Goal: Complete application form

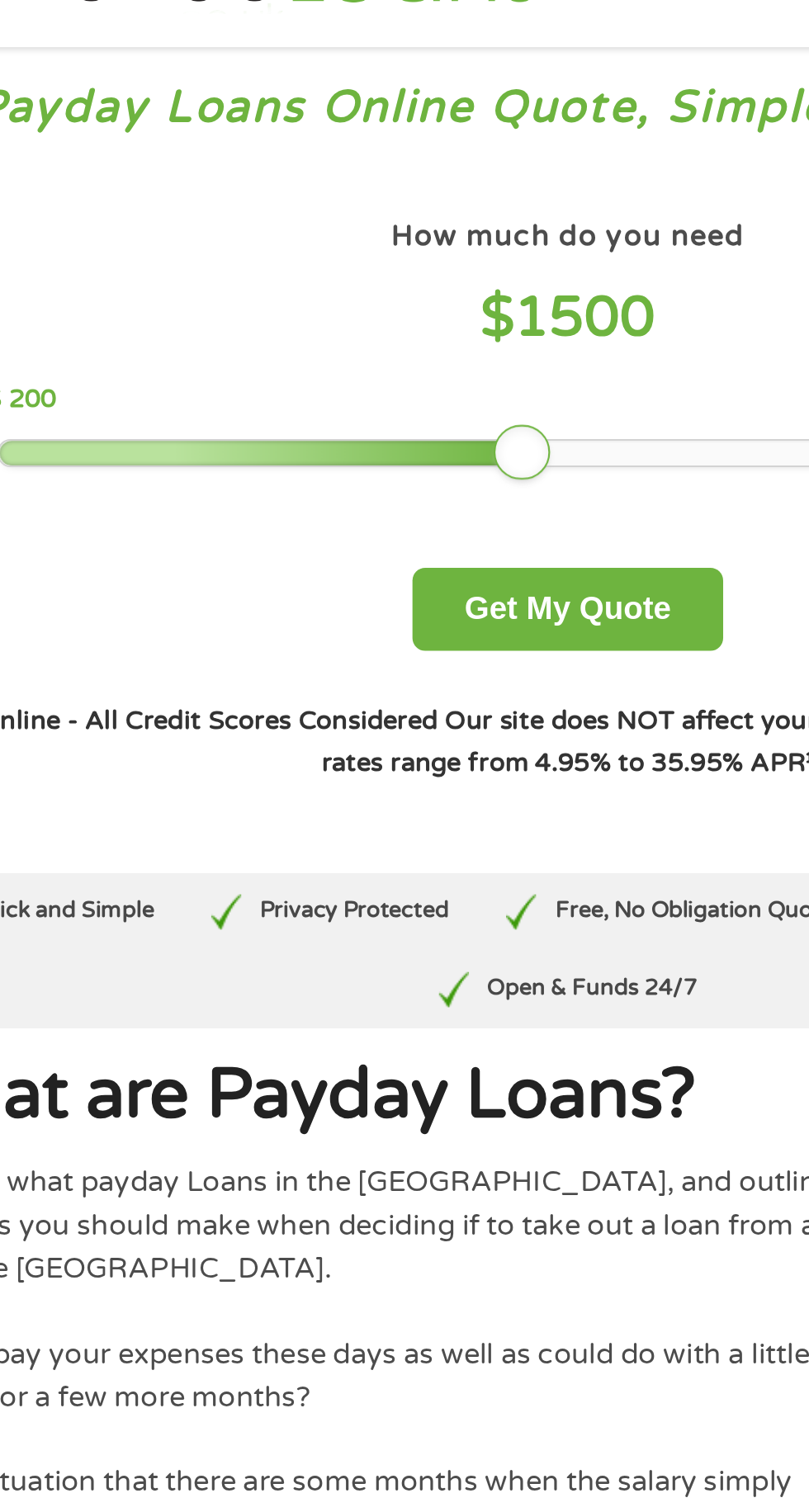
click at [381, 265] on div at bounding box center [262, 268] width 247 height 11
click at [491, 219] on h4 "$ 1500" at bounding box center [404, 205] width 544 height 34
click at [358, 265] on div at bounding box center [262, 268] width 247 height 11
click at [332, 270] on div at bounding box center [252, 268] width 228 height 11
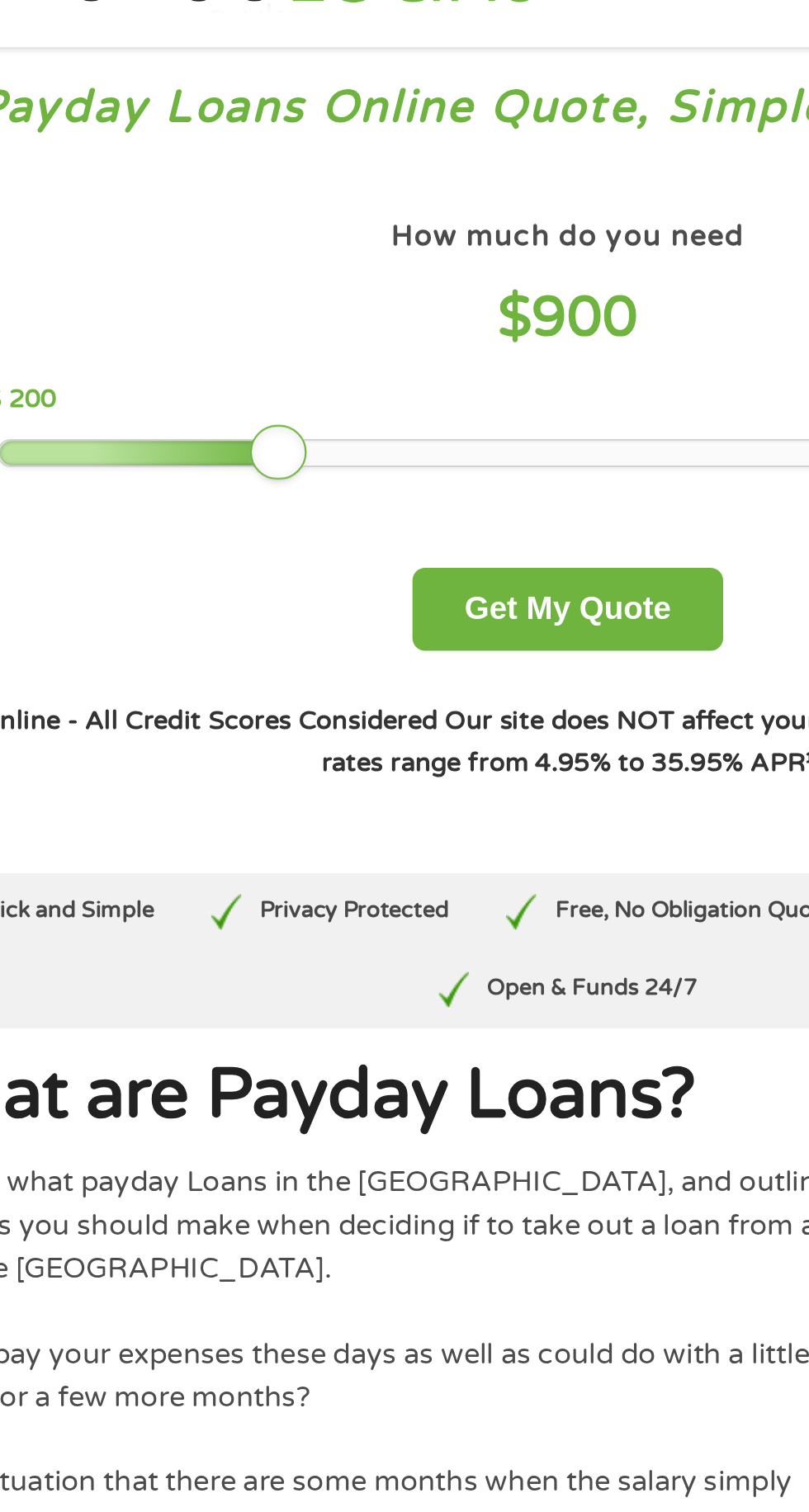
click at [271, 272] on div at bounding box center [204, 268] width 133 height 11
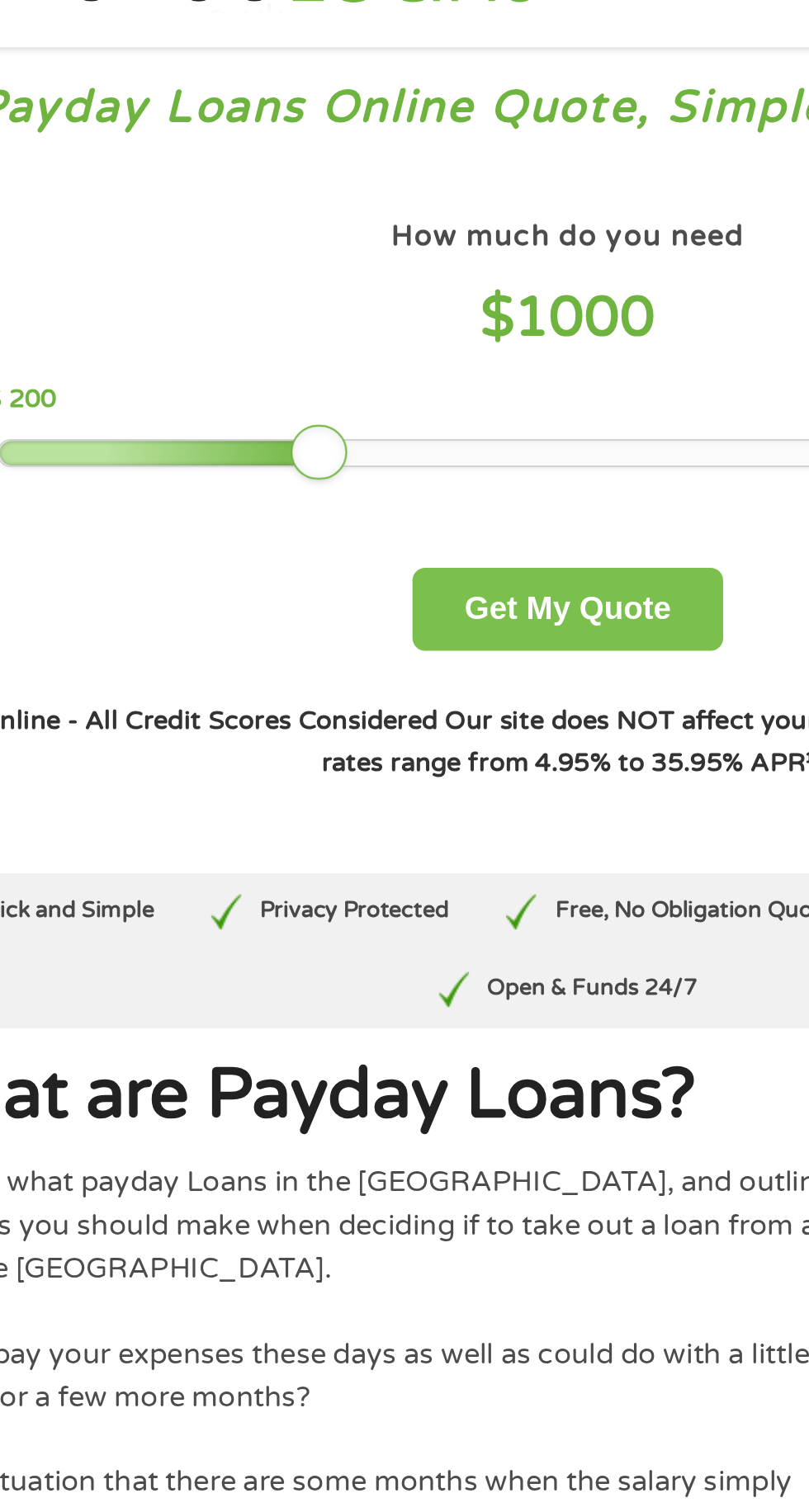
click at [437, 330] on button "Get My Quote" at bounding box center [403, 341] width 144 height 39
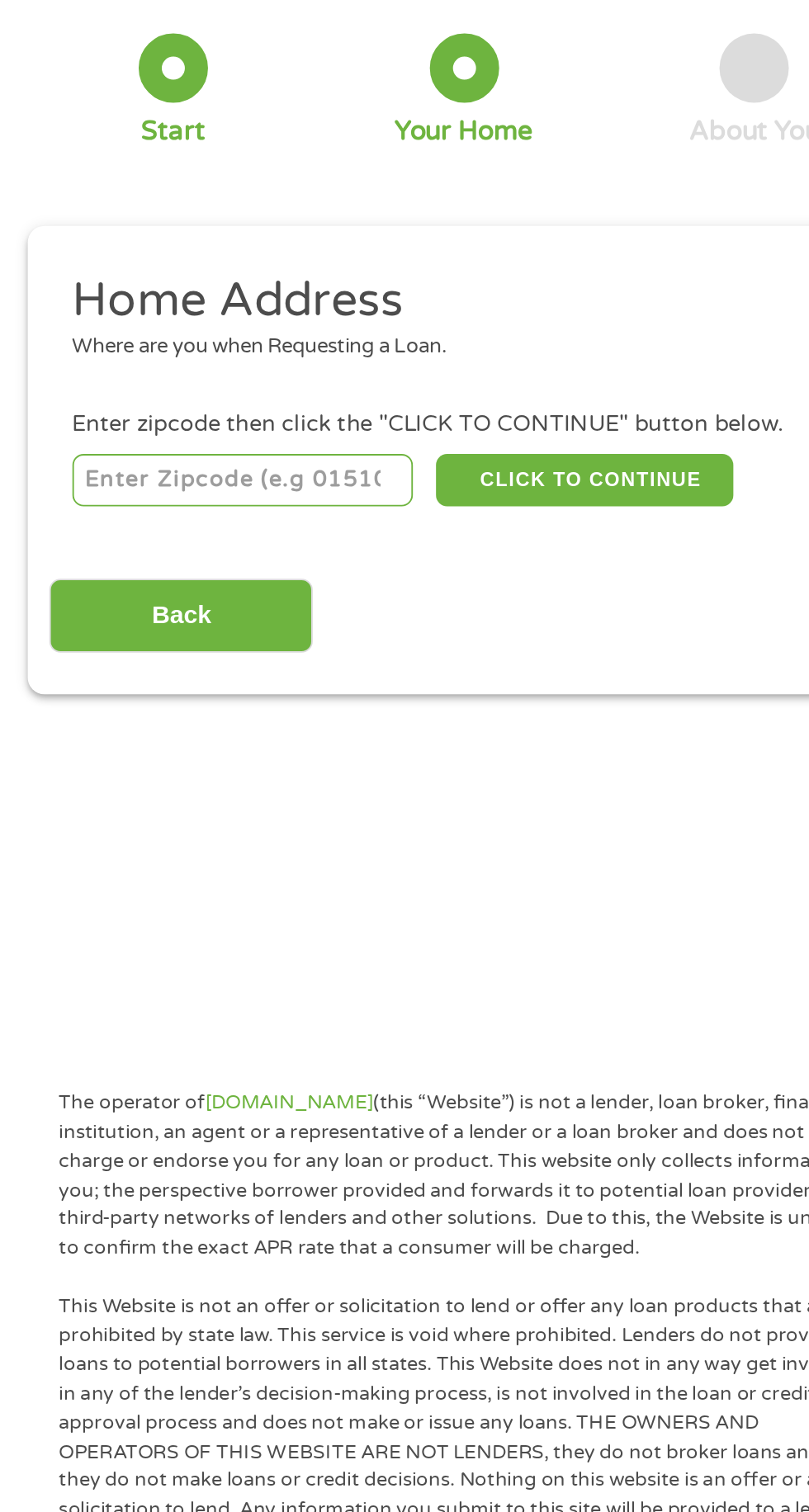
scroll to position [1, 0]
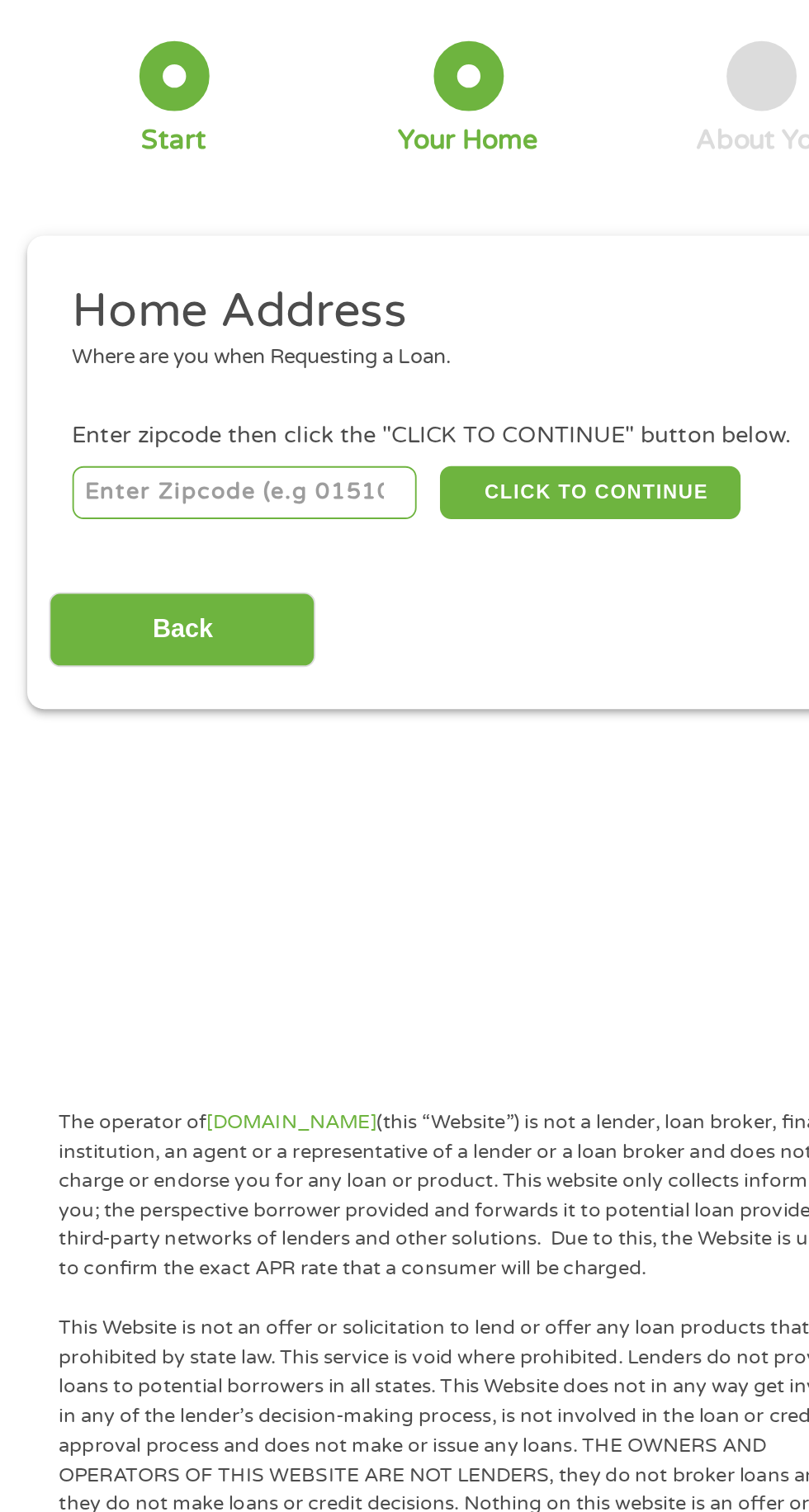
click at [202, 364] on input "number" at bounding box center [130, 365] width 184 height 28
type input "33563"
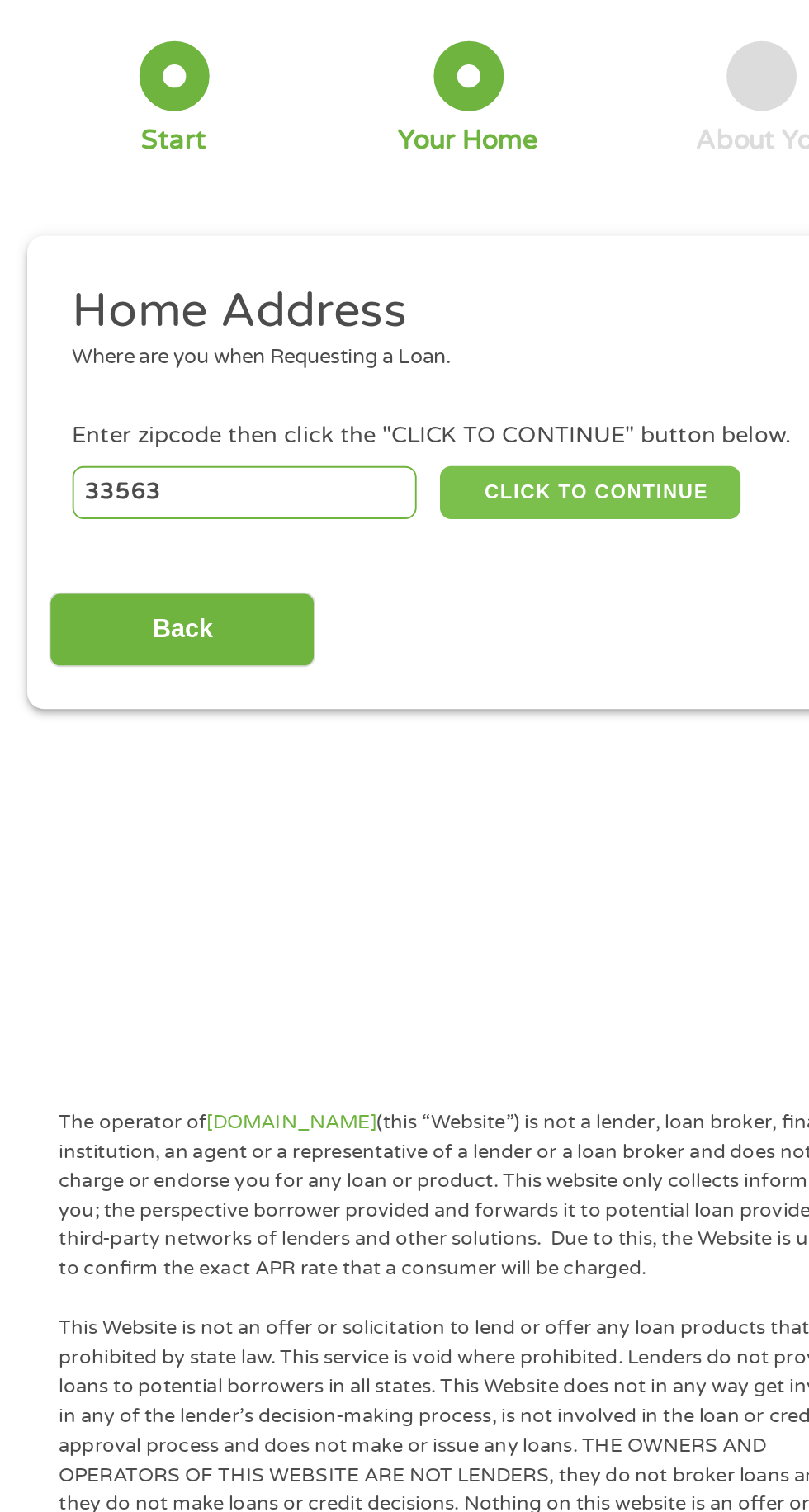
click at [336, 364] on button "CLICK TO CONTINUE" at bounding box center [313, 365] width 159 height 28
type input "33563"
type input "[GEOGRAPHIC_DATA]"
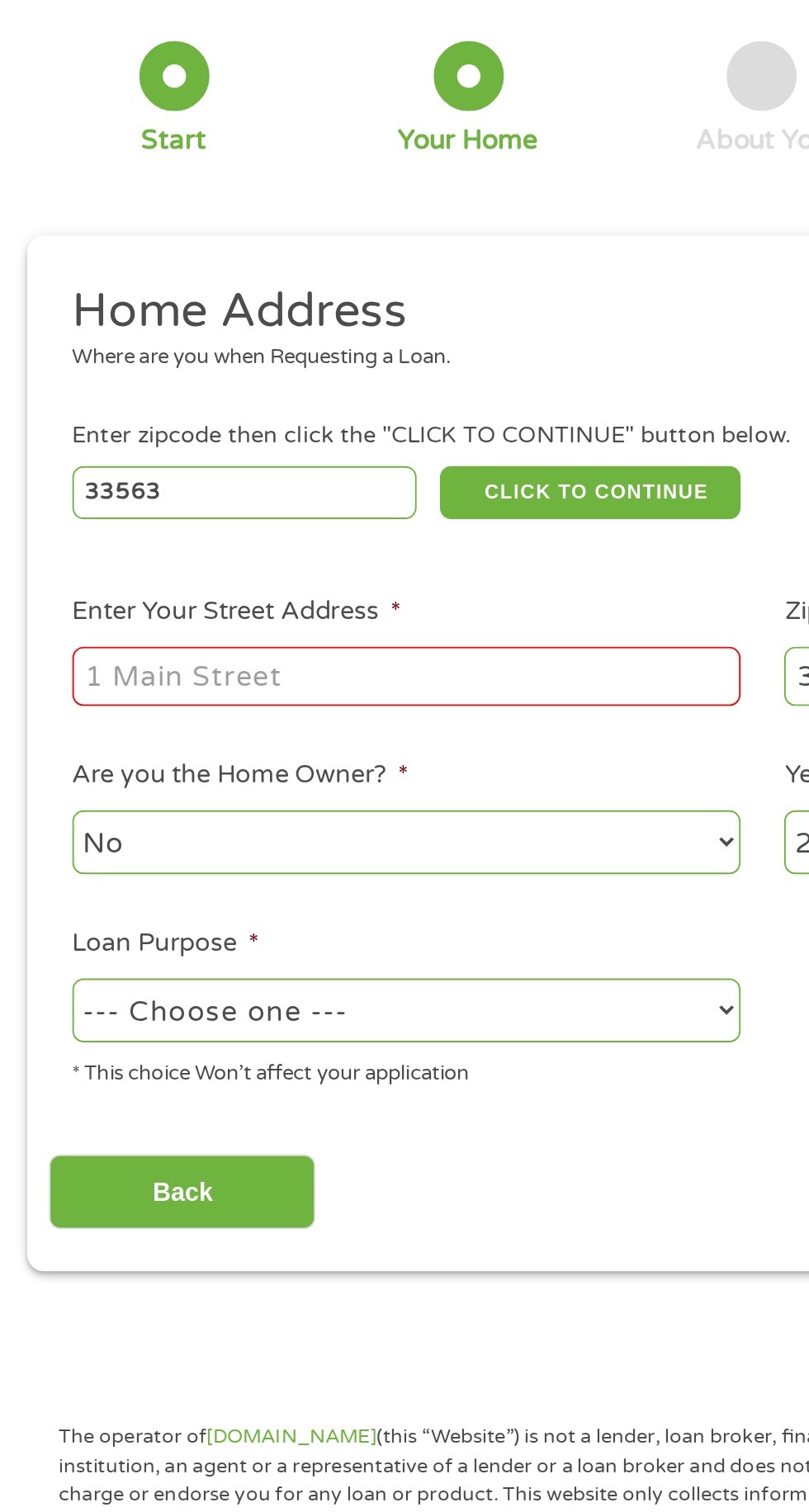
click at [207, 466] on input "Enter Your Street Address *" at bounding box center [216, 461] width 354 height 31
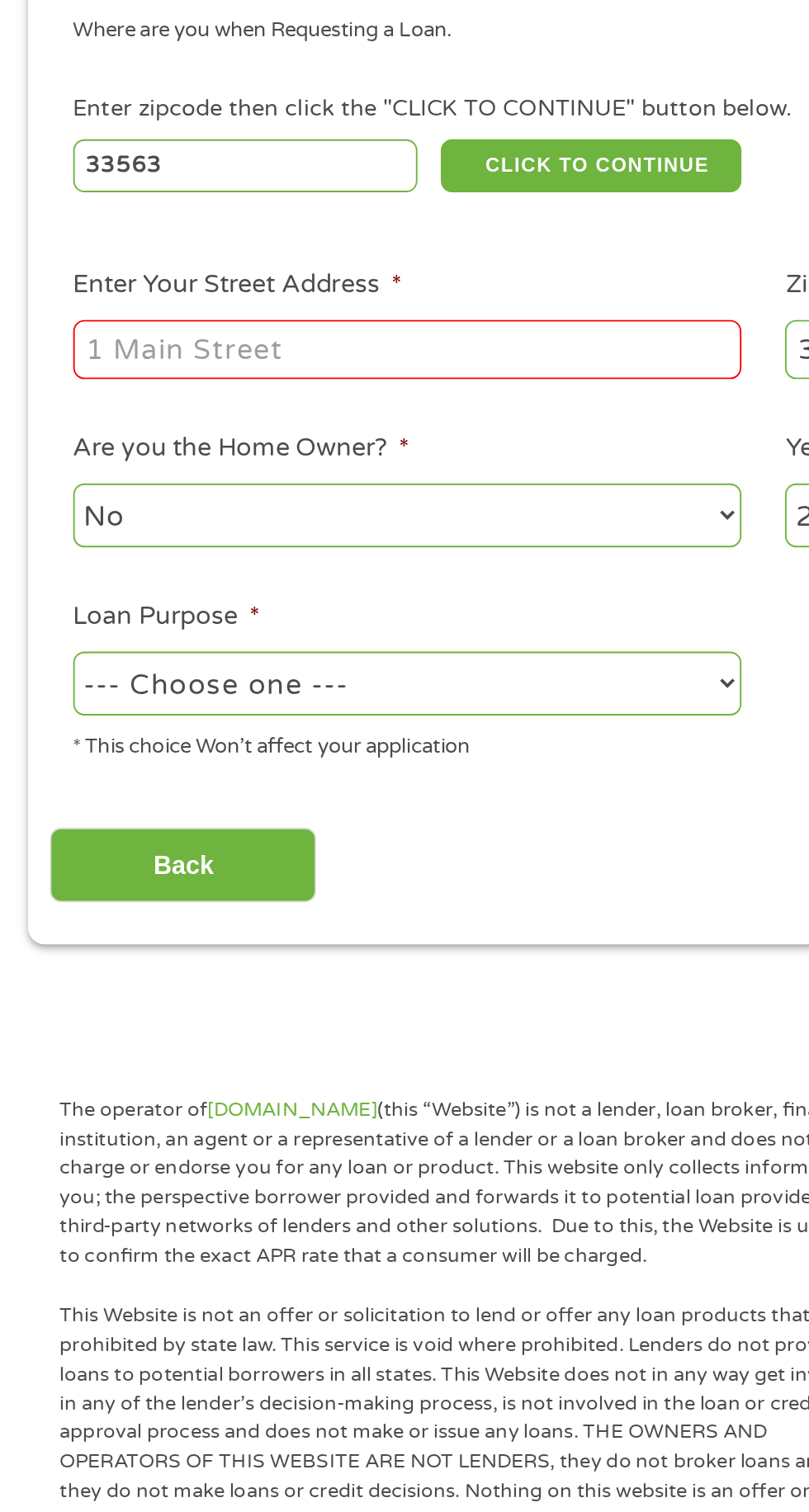
type input "[STREET_ADDRESS][PERSON_NAME]"
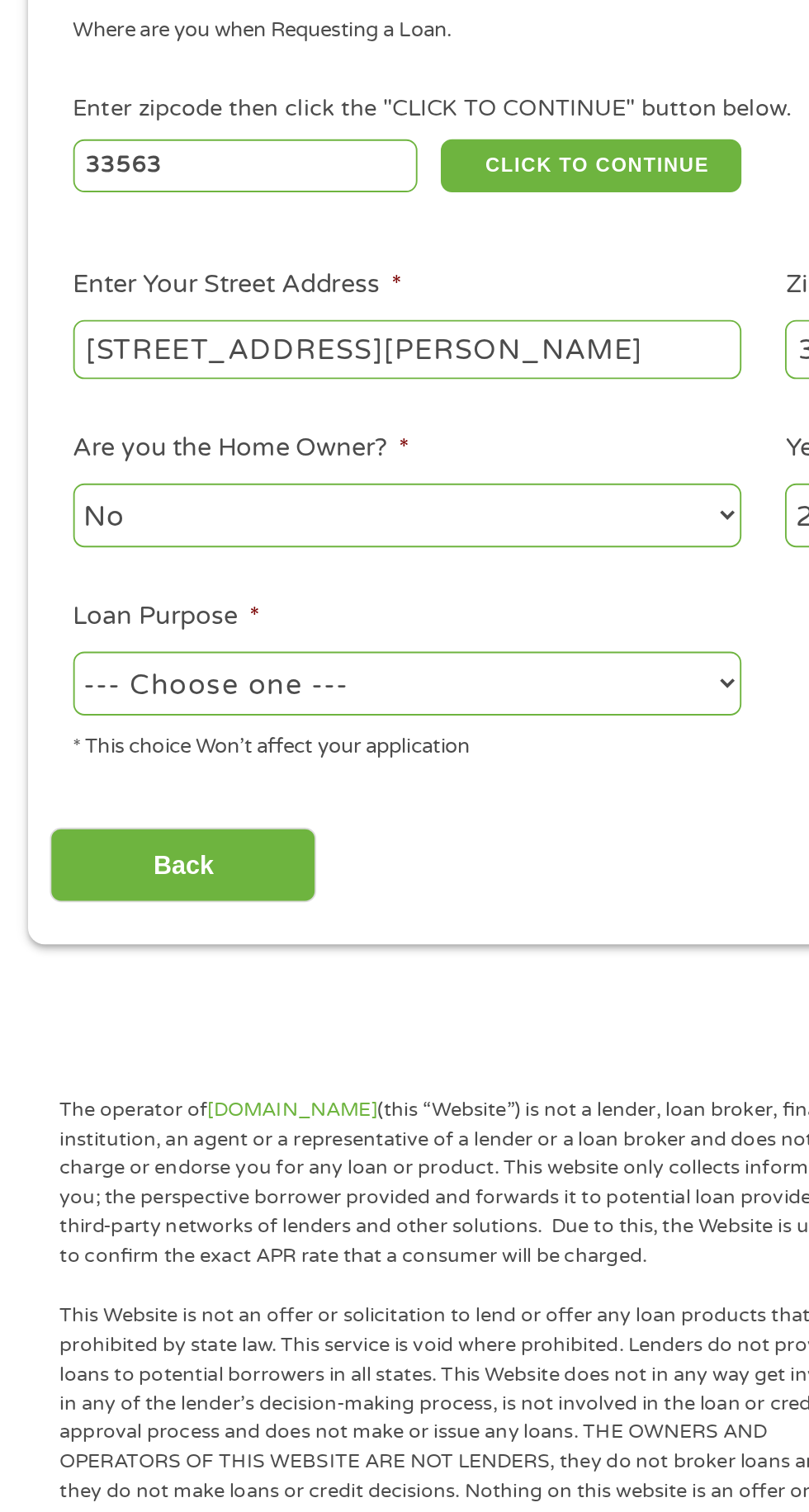
click at [309, 566] on select "No Yes" at bounding box center [216, 550] width 354 height 34
select select "yes"
click at [39, 535] on select "No Yes" at bounding box center [216, 550] width 354 height 34
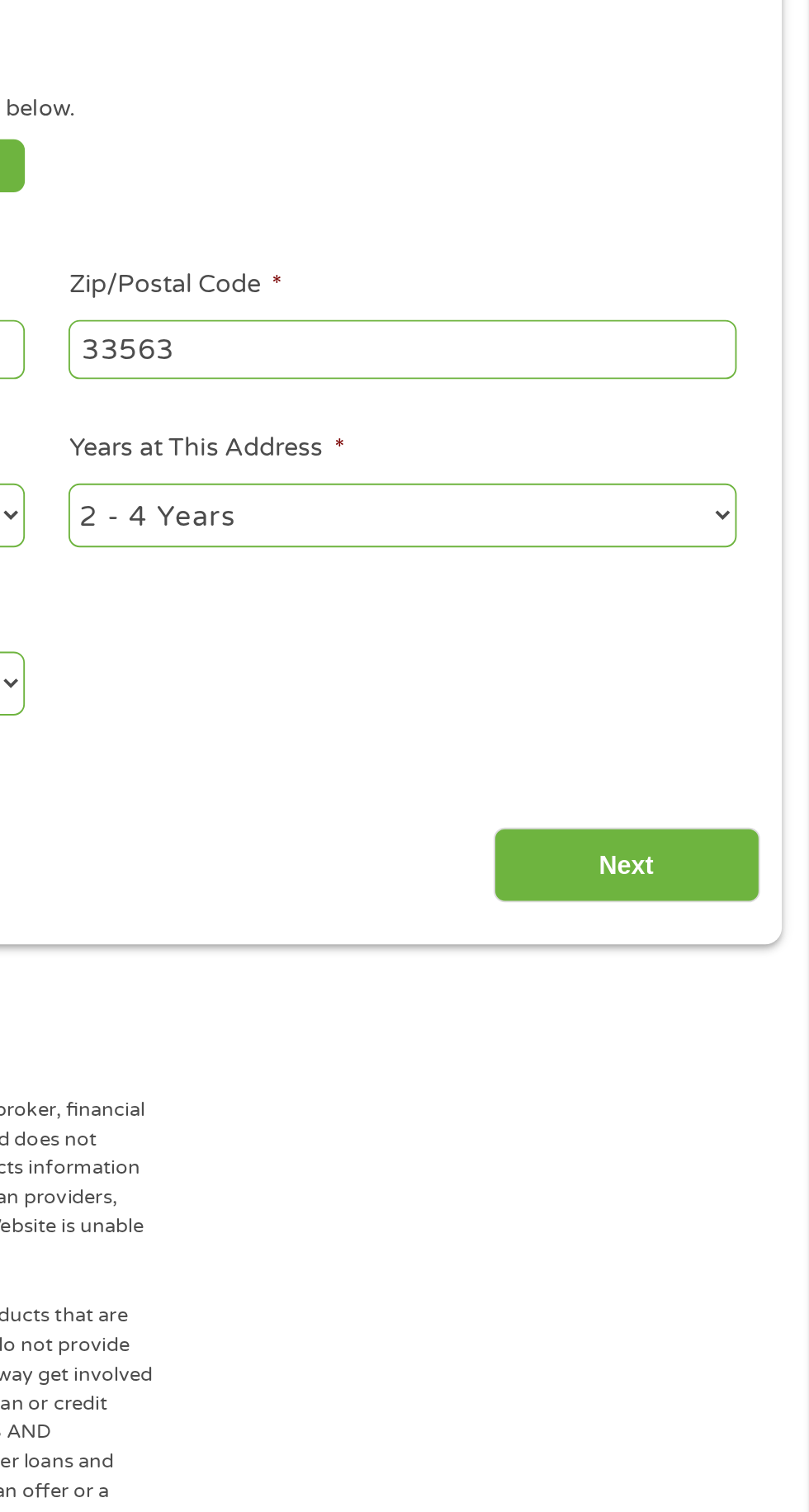
click at [694, 548] on select "1 Year or less 1 - 2 Years 2 - 4 Years Over 4 Years" at bounding box center [593, 550] width 354 height 34
click at [416, 535] on select "1 Year or less 1 - 2 Years 2 - 4 Years Over 4 Years" at bounding box center [593, 550] width 354 height 34
click at [736, 545] on select "1 Year or less 1 - 2 Years 2 - 4 Years Over 4 Years" at bounding box center [593, 550] width 354 height 34
select select "60months"
click at [416, 535] on select "1 Year or less 1 - 2 Years 2 - 4 Years Over 4 Years" at bounding box center [593, 550] width 354 height 34
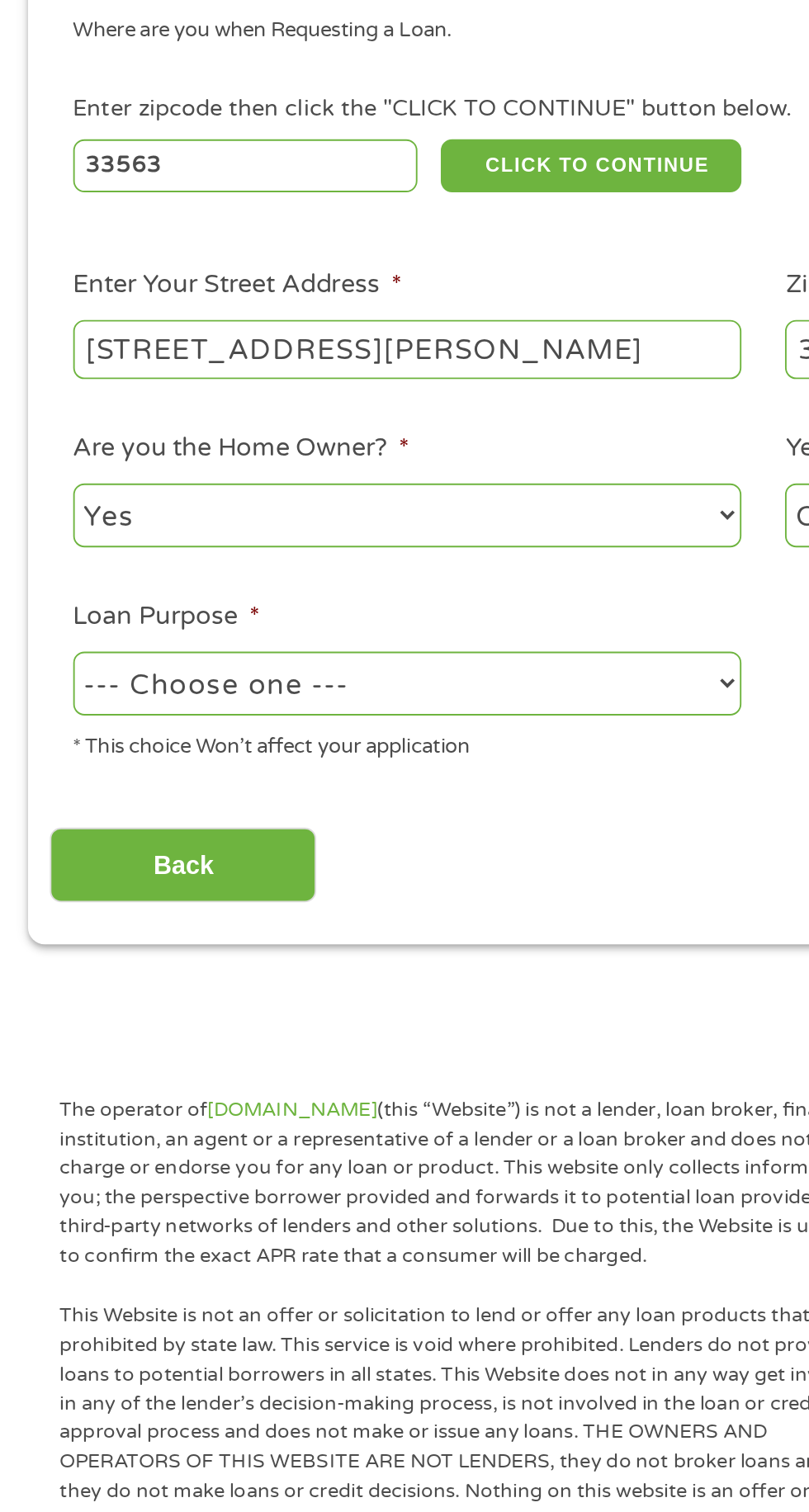
click at [237, 652] on select "--- Choose one --- Pay Bills Debt Consolidation Home Improvement Major Purchase…" at bounding box center [216, 639] width 354 height 34
select select "homeimprovement"
click at [39, 624] on select "--- Choose one --- Pay Bills Debt Consolidation Home Improvement Major Purchase…" at bounding box center [216, 639] width 354 height 34
click at [153, 736] on input "Back" at bounding box center [97, 735] width 141 height 40
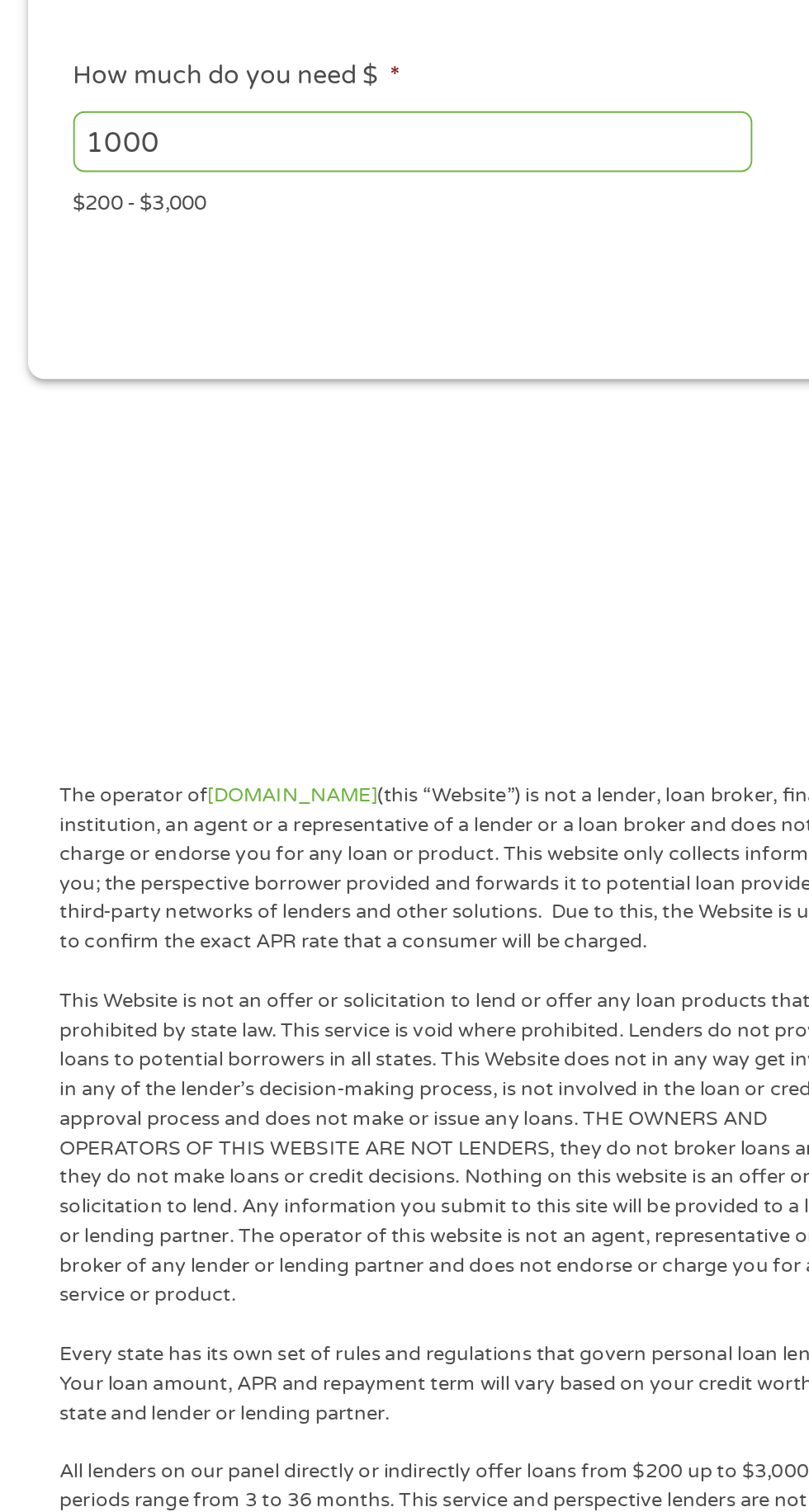
scroll to position [8, 0]
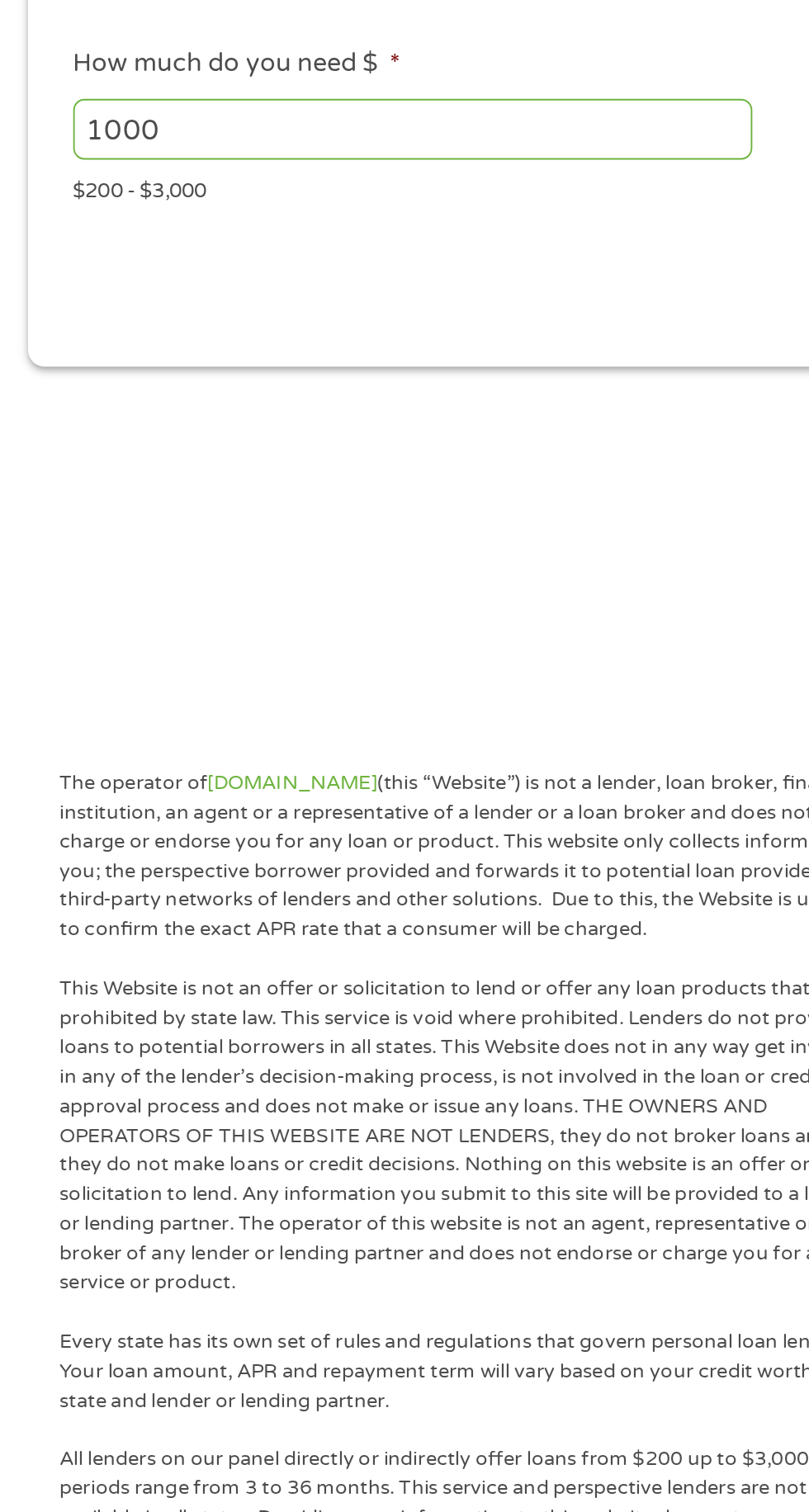
click at [301, 532] on main "1 Start 2 Your Home 3 About You 4 Employment 5 Banking 6 This field is hidden w…" at bounding box center [404, 362] width 809 height 557
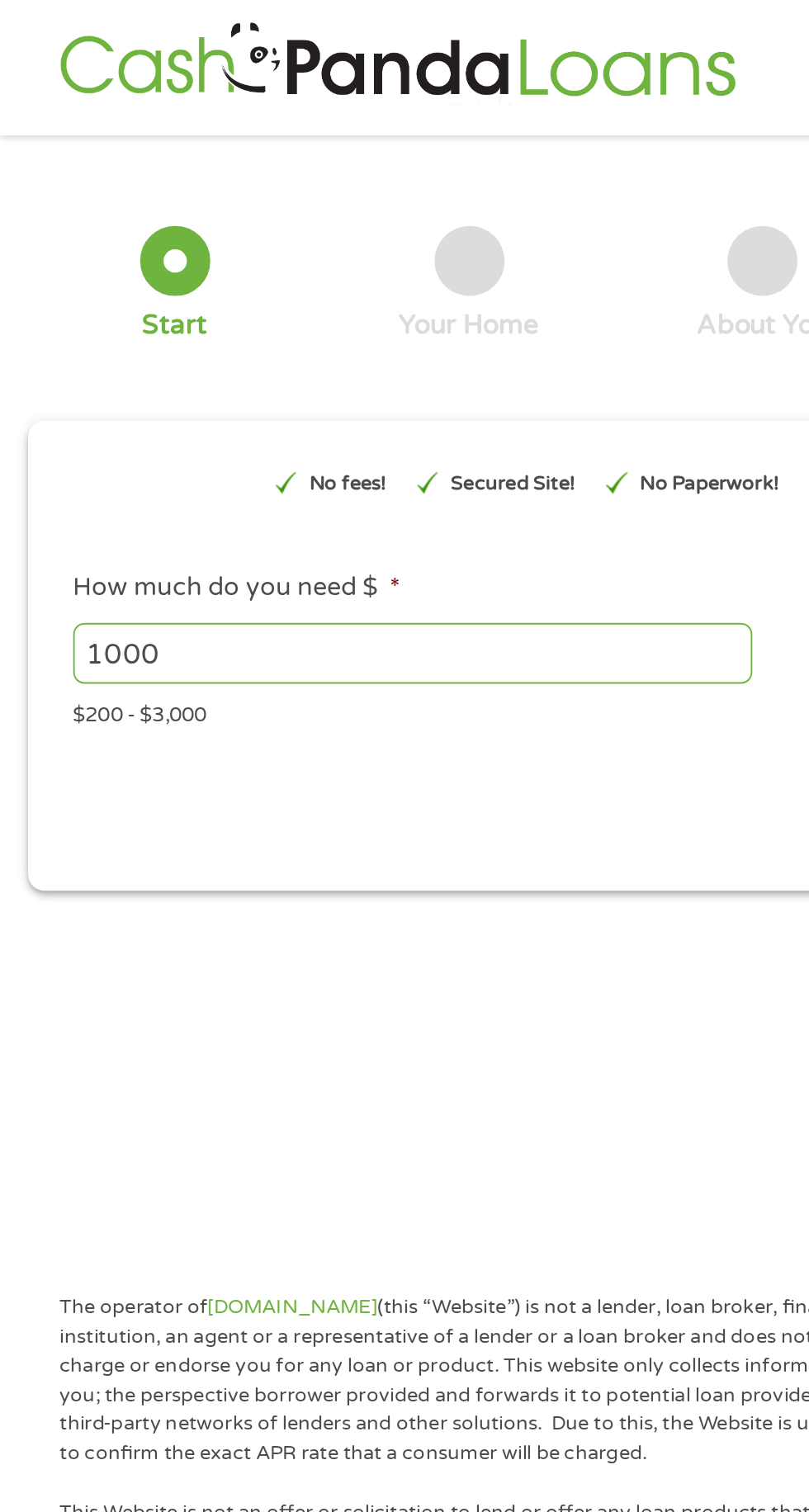
scroll to position [0, 0]
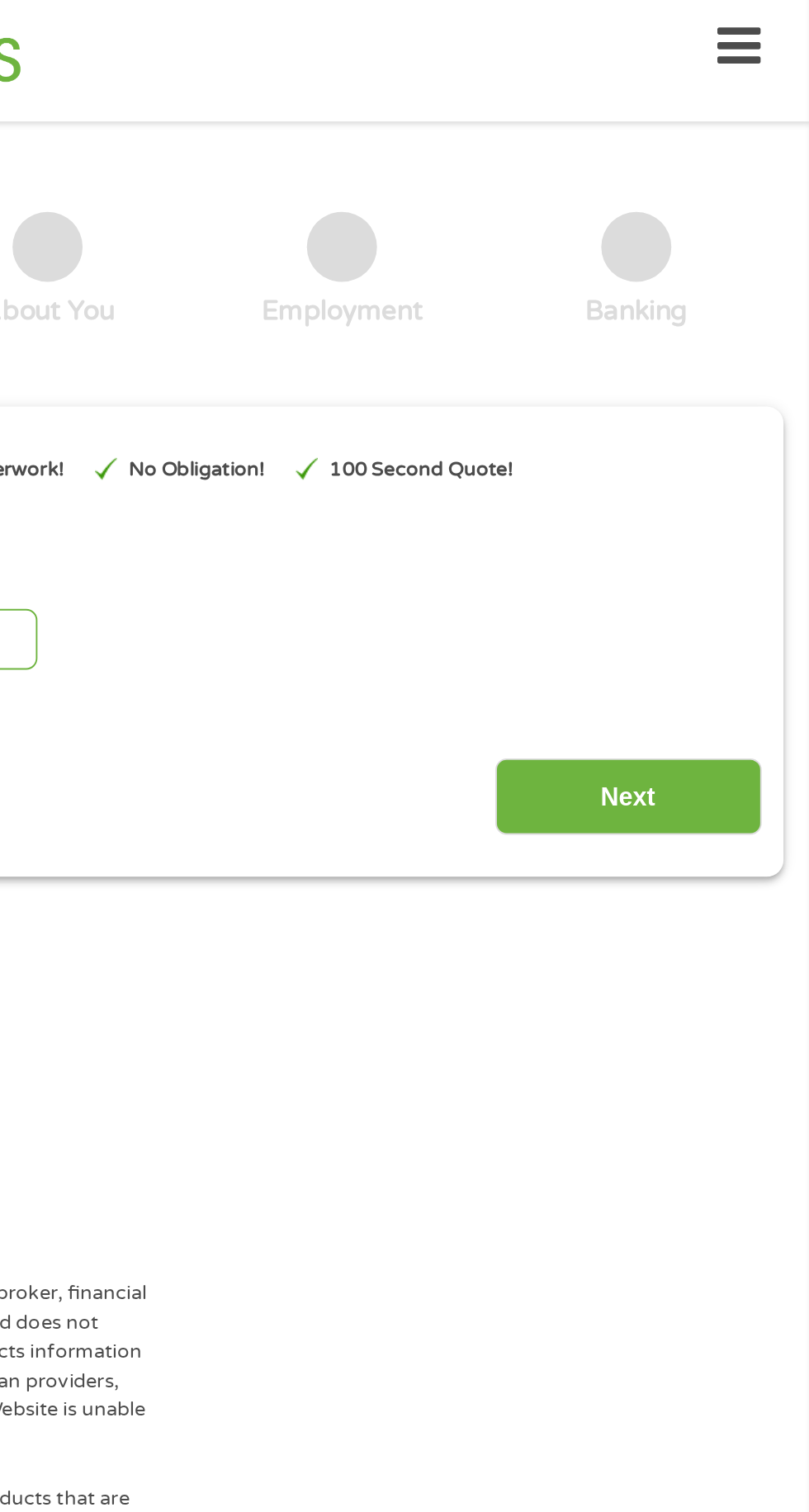
click at [710, 442] on input "Next" at bounding box center [712, 436] width 141 height 40
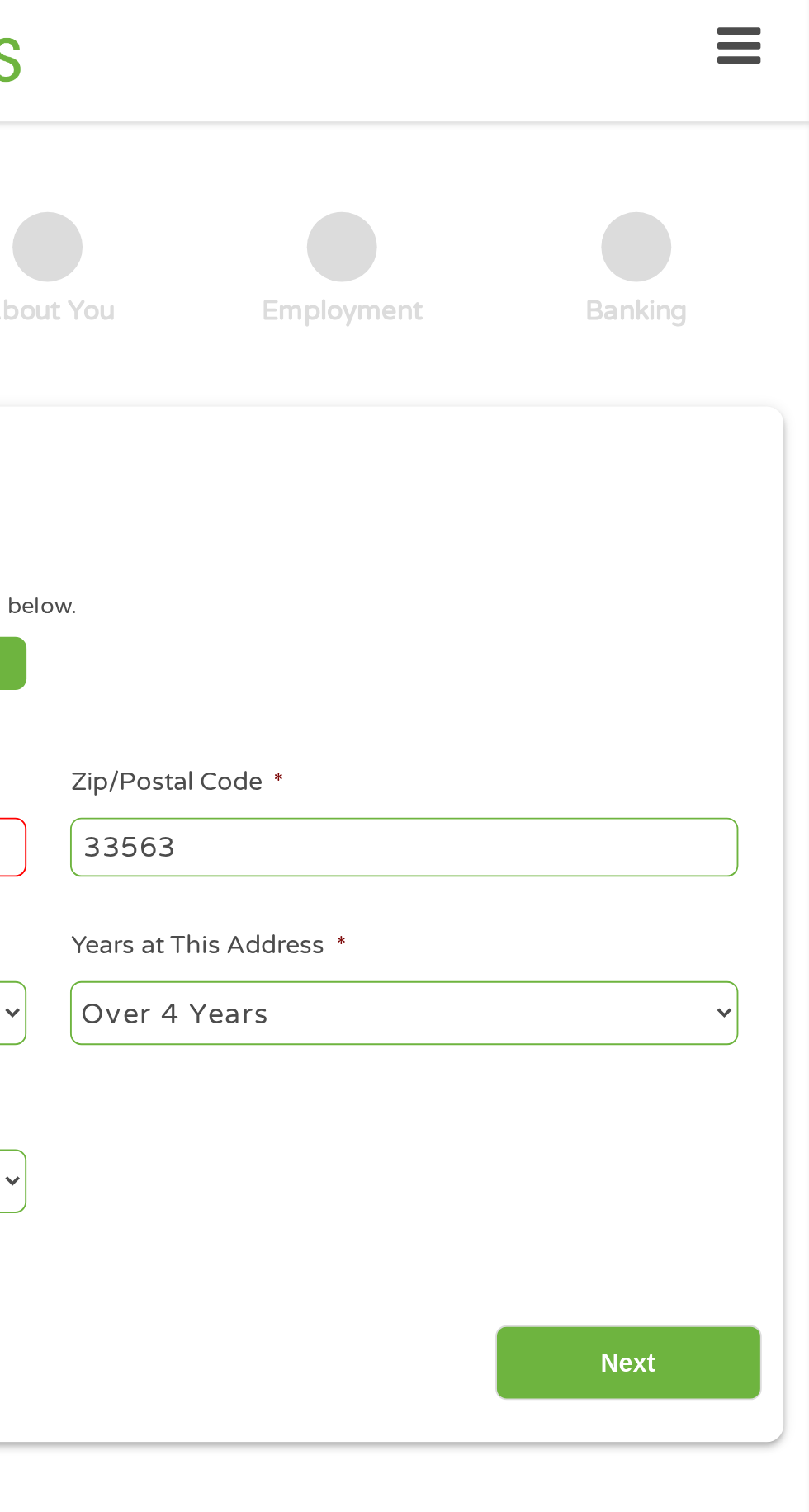
scroll to position [8, 0]
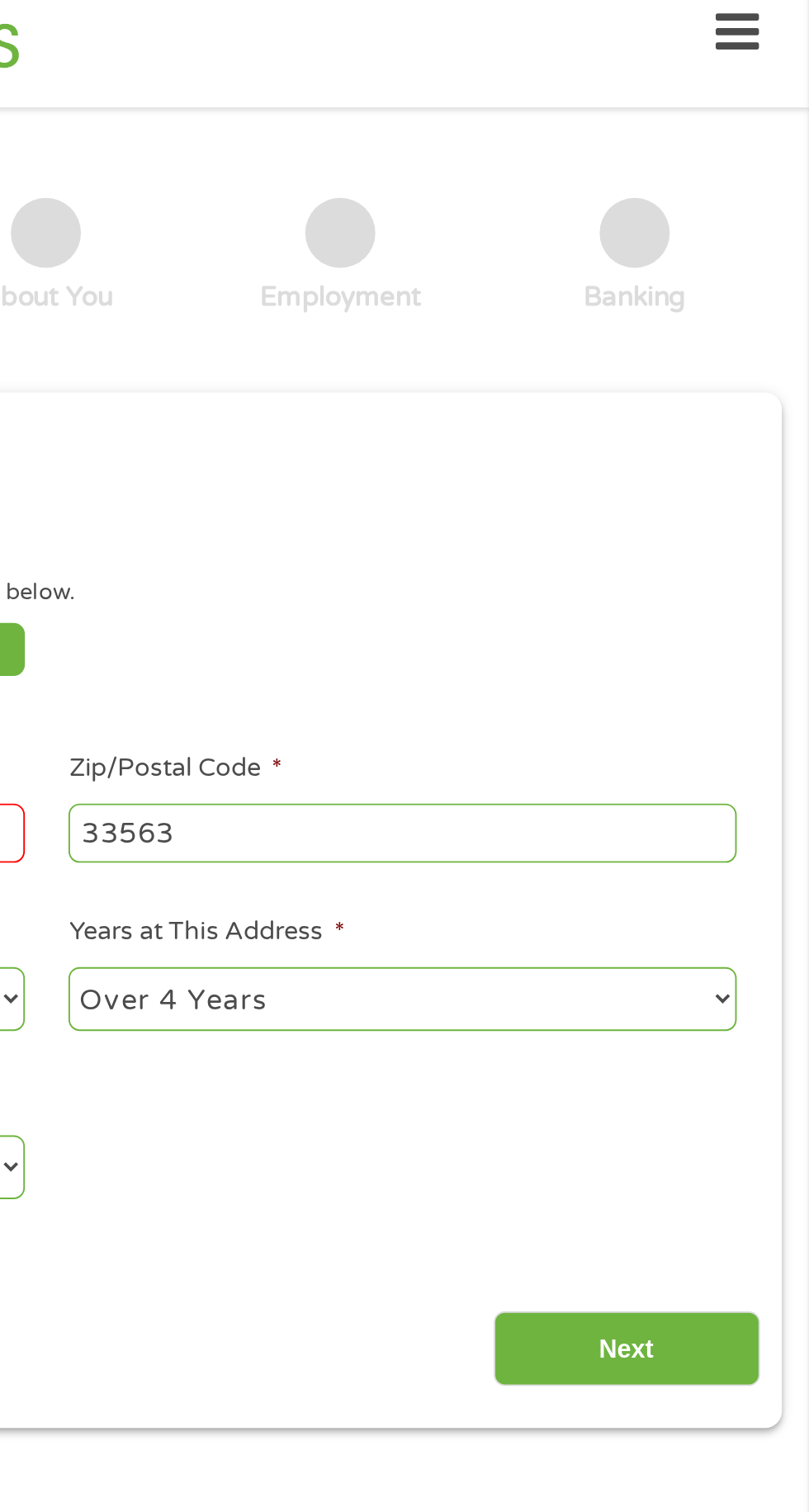
click at [690, 733] on input "Next" at bounding box center [712, 729] width 141 height 40
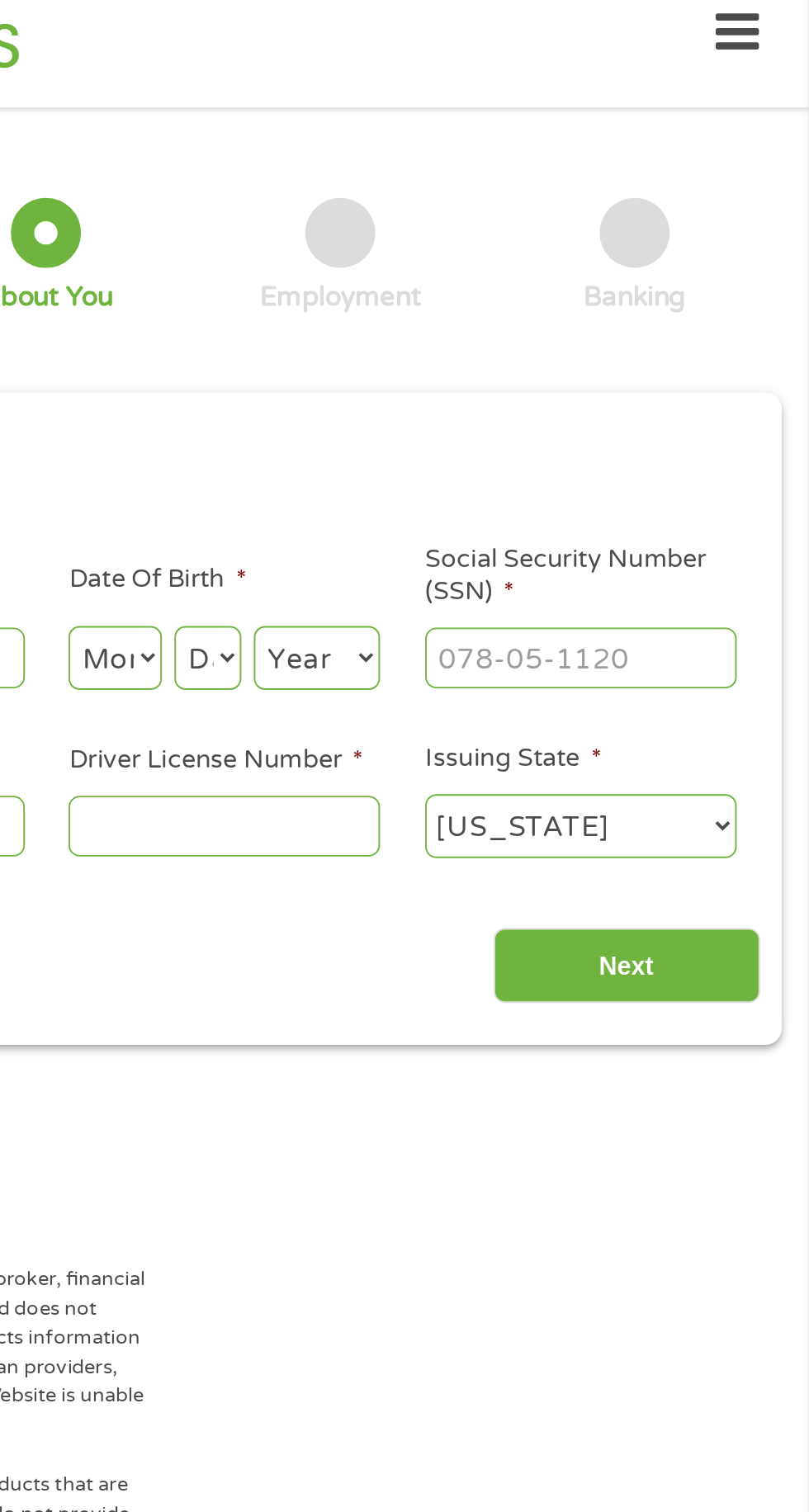
scroll to position [7, 7]
